Goal: Task Accomplishment & Management: Manage account settings

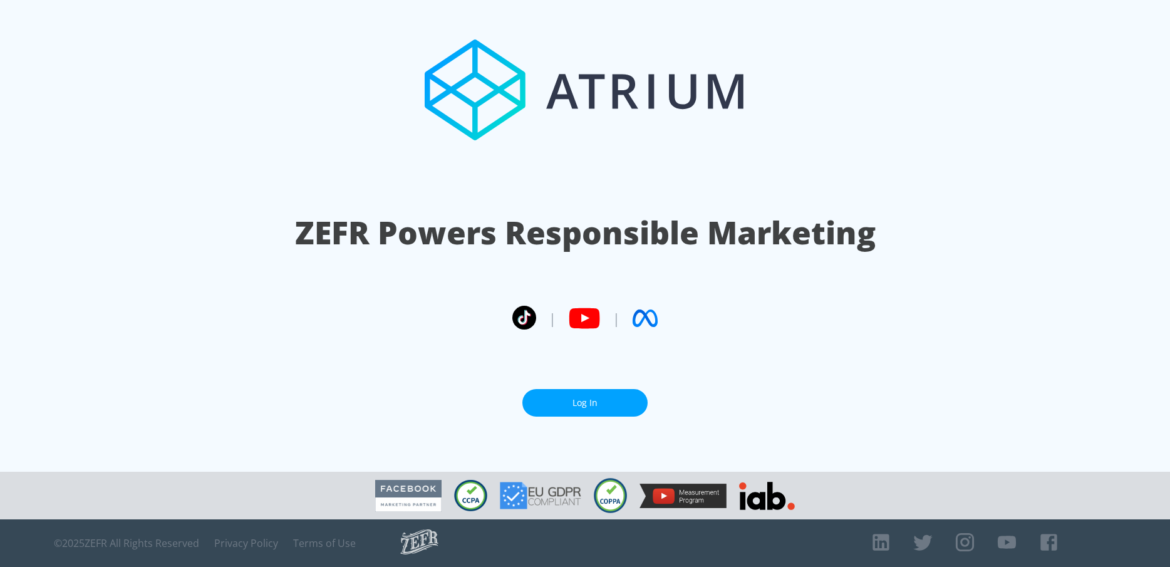
click at [565, 397] on link "Log In" at bounding box center [584, 403] width 125 height 28
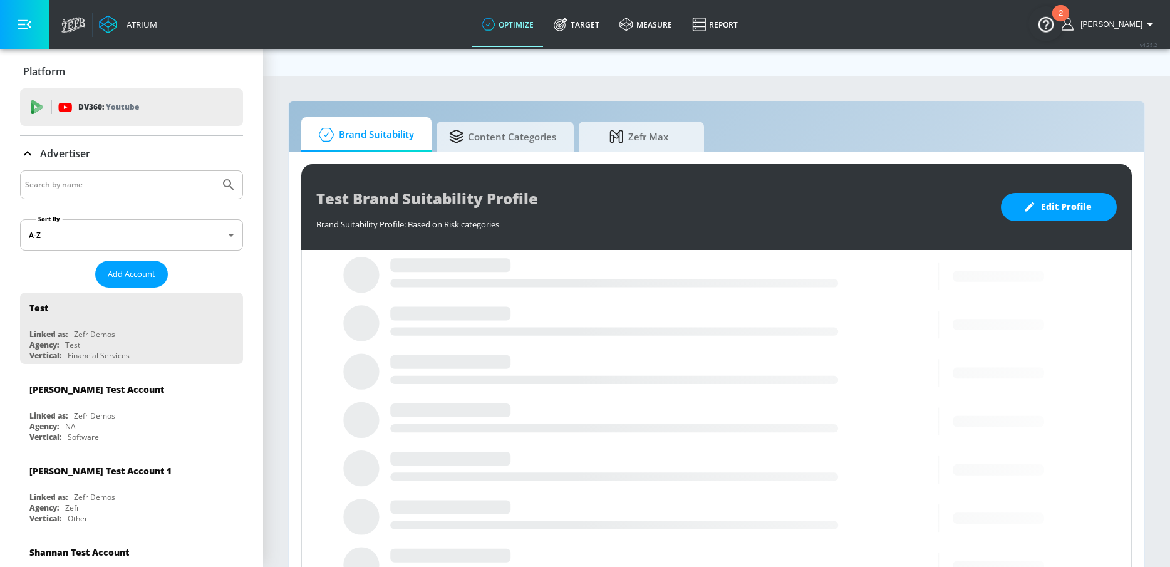
click at [28, 29] on icon "button" at bounding box center [25, 25] width 14 height 14
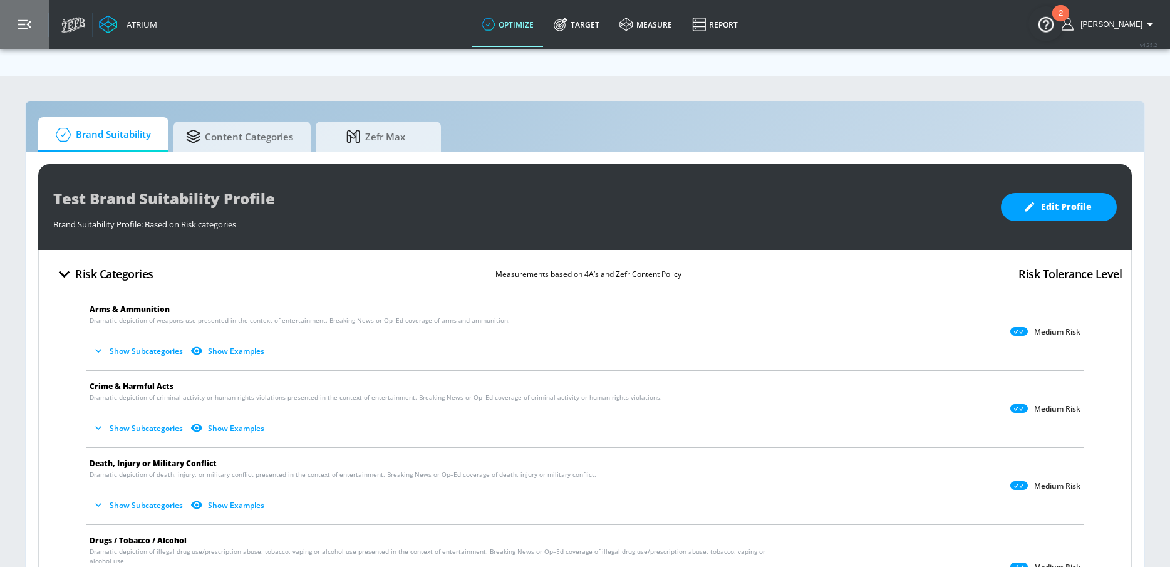
click at [24, 24] on icon "button" at bounding box center [25, 24] width 14 height 9
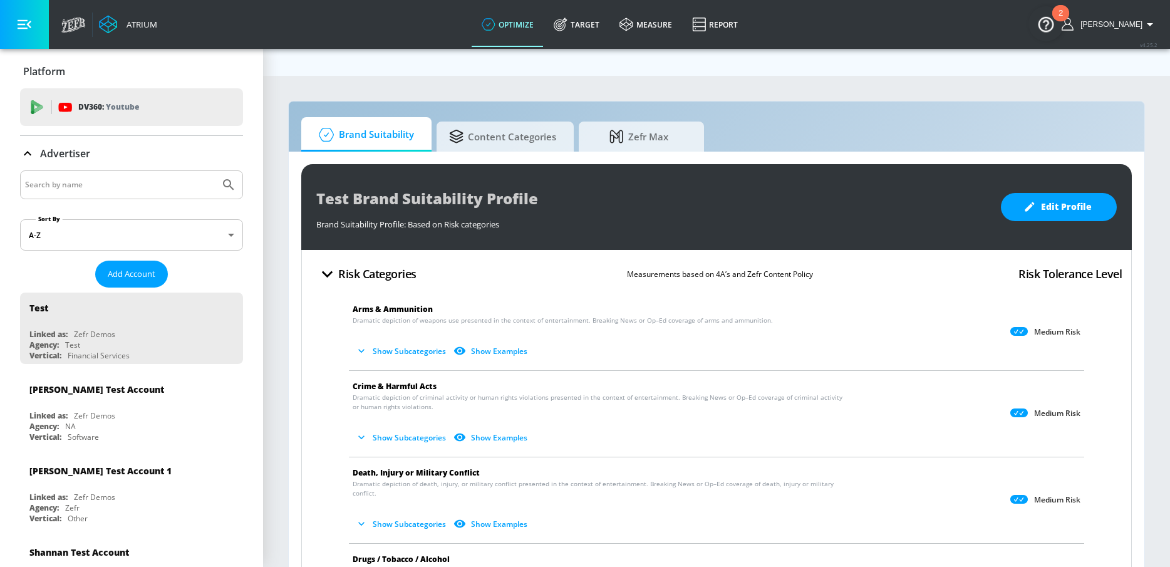
click at [95, 186] on input "Search by name" at bounding box center [120, 185] width 190 height 16
type input "sgrindle"
click at [215, 171] on button "Submit Search" at bounding box center [229, 185] width 28 height 28
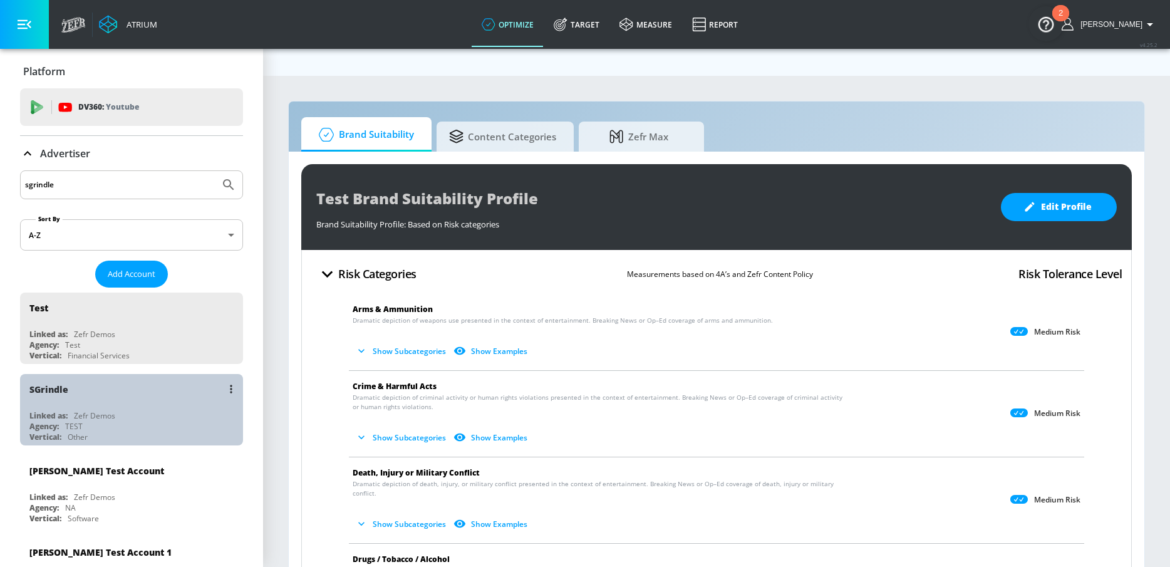
click at [91, 406] on div "SGrindle Linked as: Zefr Demos Agency: TEST Vertical: Other" at bounding box center [131, 409] width 223 height 71
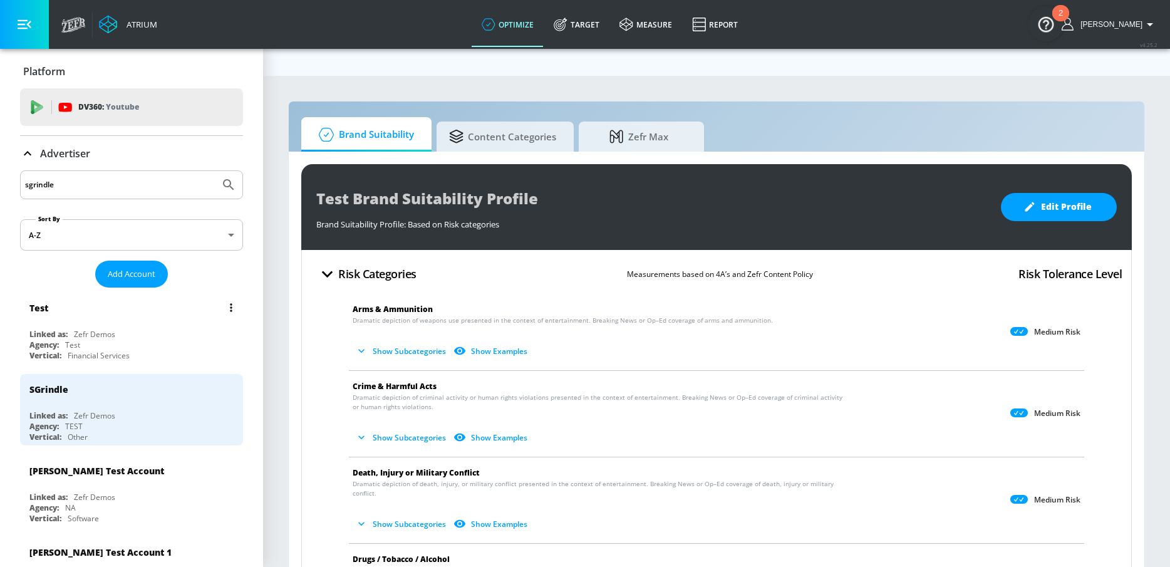
click at [118, 335] on div "Linked as: Zefr Demos" at bounding box center [134, 334] width 210 height 11
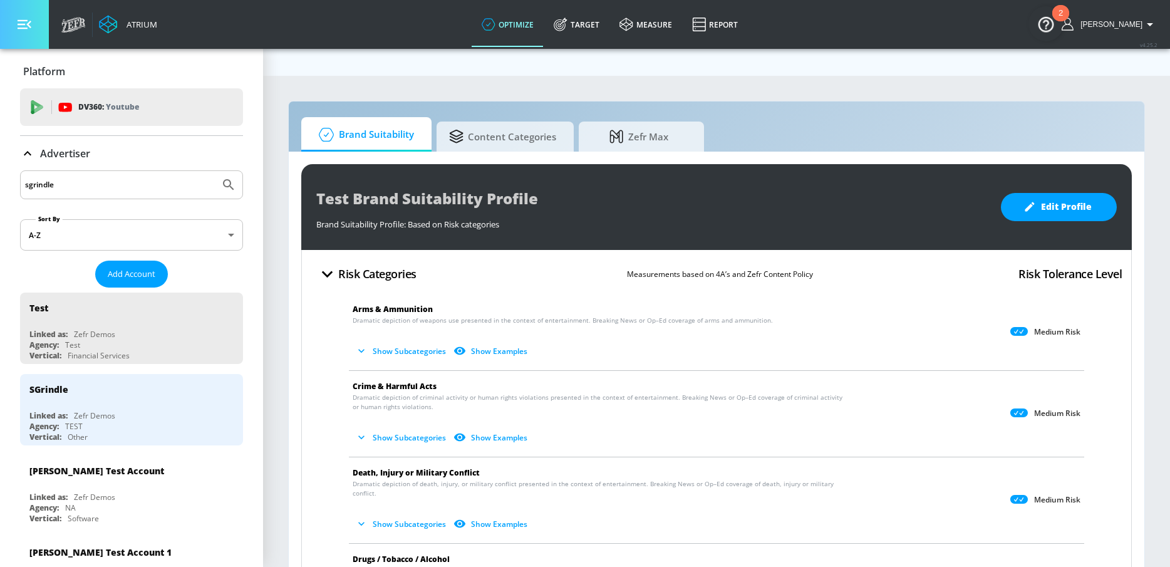
click at [24, 21] on icon "button" at bounding box center [25, 25] width 14 height 14
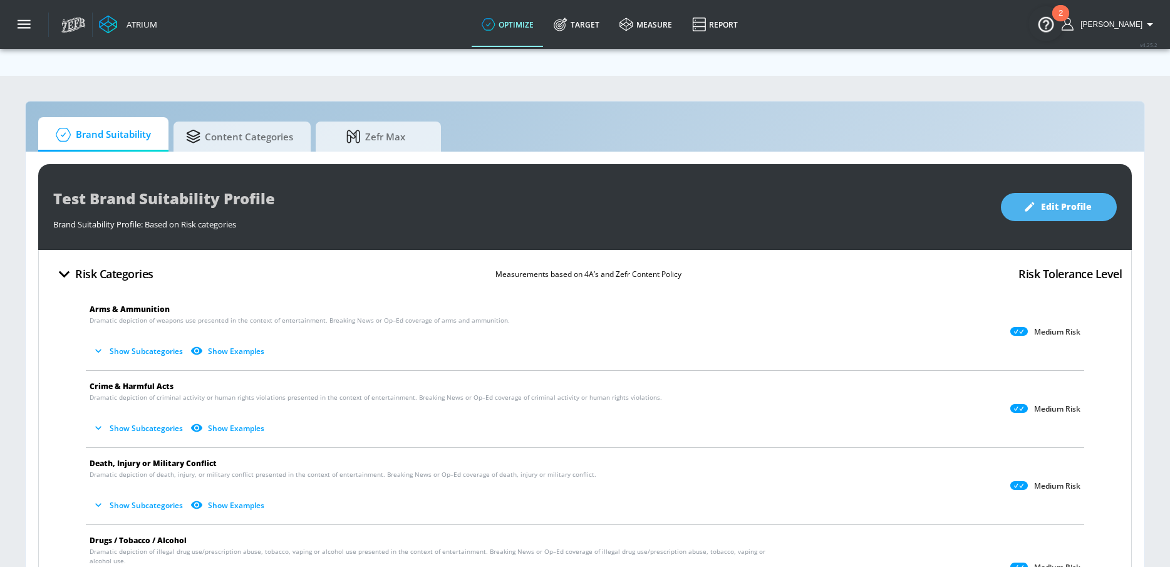
click at [1037, 199] on span "Edit Profile" at bounding box center [1059, 207] width 66 height 16
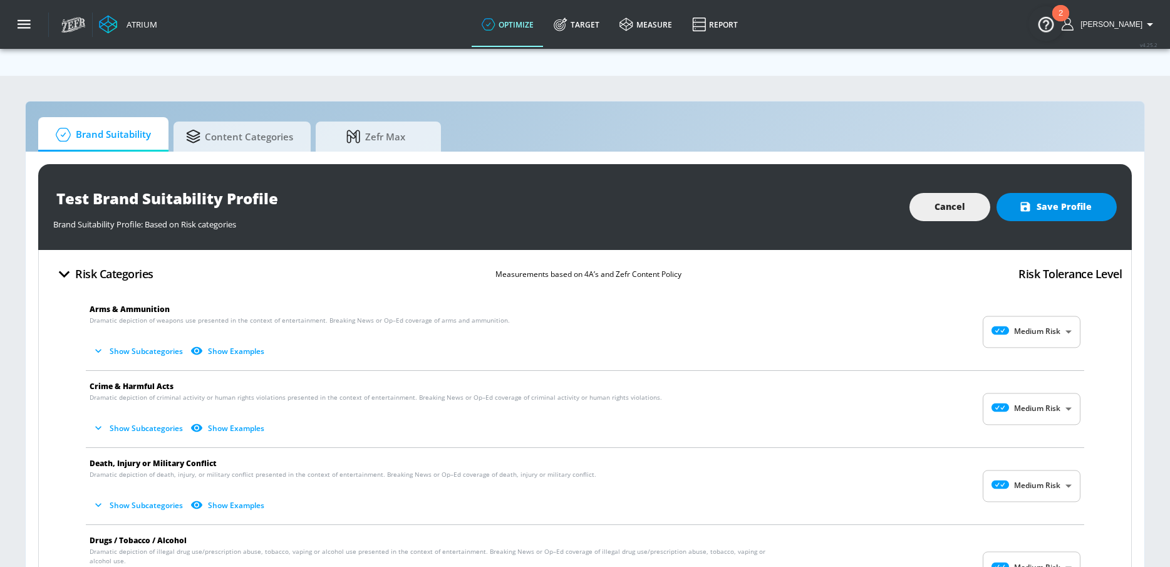
click at [1037, 199] on span "Save Profile" at bounding box center [1056, 207] width 70 height 16
